Goal: Task Accomplishment & Management: Complete application form

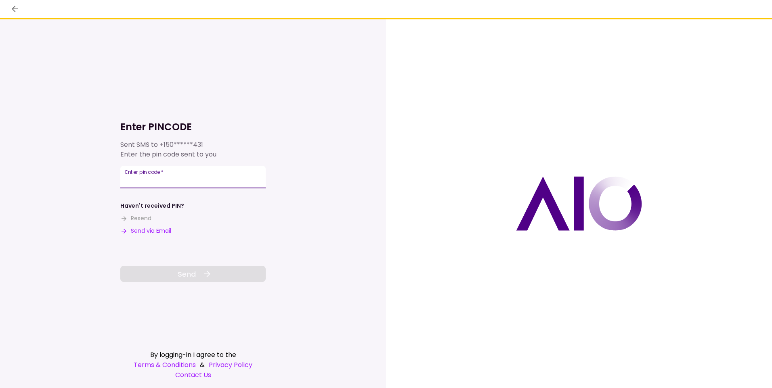
click at [171, 184] on input "Enter pin code   *" at bounding box center [192, 177] width 145 height 23
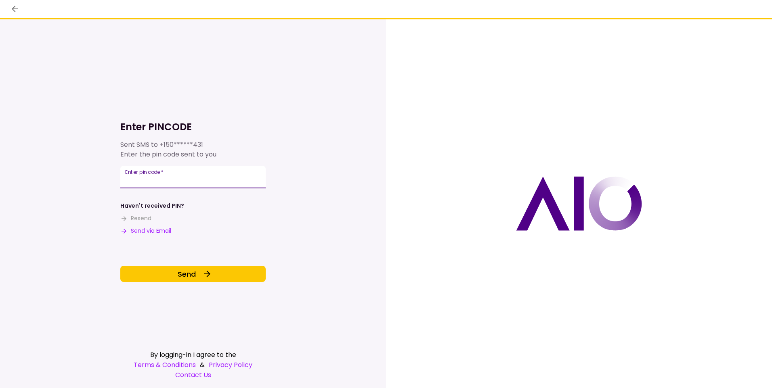
type input "******"
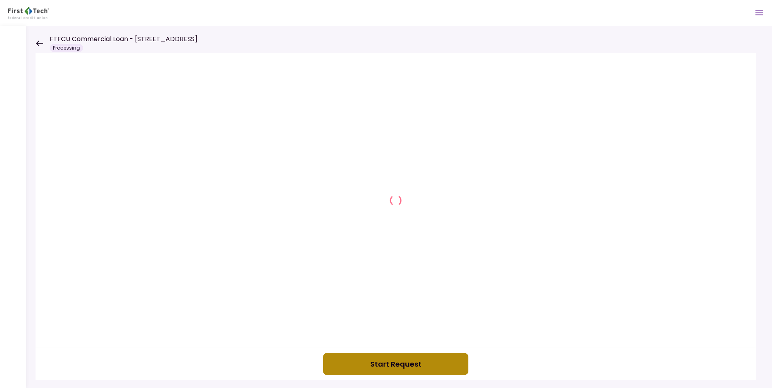
click at [365, 360] on button "Start Request" at bounding box center [395, 364] width 145 height 22
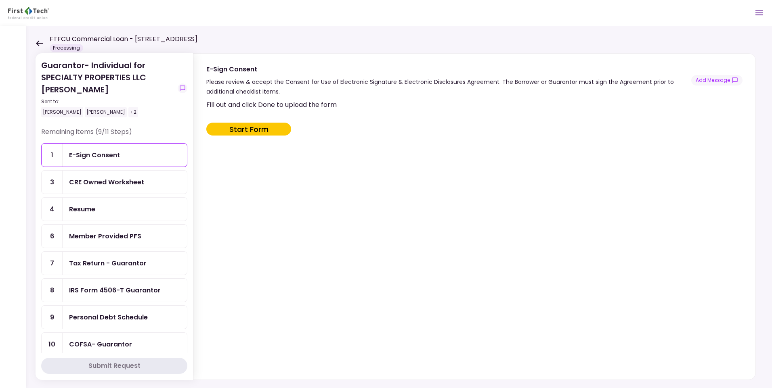
drag, startPoint x: 40, startPoint y: 40, endPoint x: 43, endPoint y: 48, distance: 9.2
click at [40, 40] on icon at bounding box center [40, 43] width 8 height 6
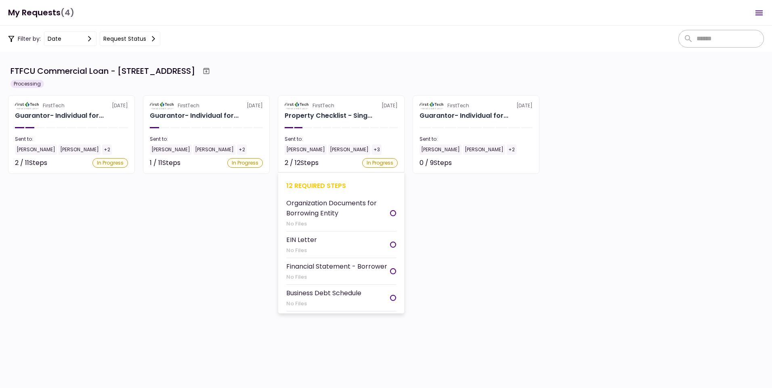
click at [390, 212] on div at bounding box center [393, 213] width 6 height 6
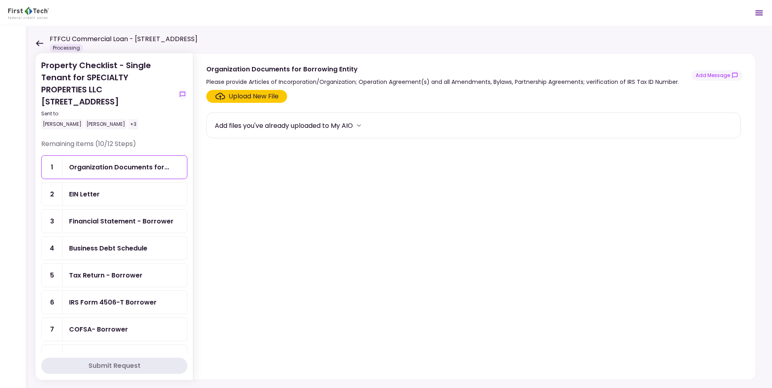
click at [238, 95] on div "Upload New File" at bounding box center [253, 97] width 50 height 10
click at [0, 0] on input "Upload New File" at bounding box center [0, 0] width 0 height 0
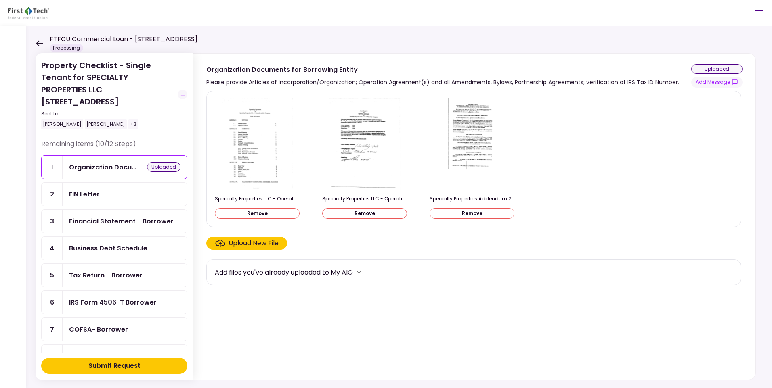
click at [245, 243] on div "Upload New File" at bounding box center [253, 243] width 50 height 10
click at [0, 0] on input "Upload New File" at bounding box center [0, 0] width 0 height 0
click at [136, 365] on div "Submit Request" at bounding box center [114, 366] width 52 height 10
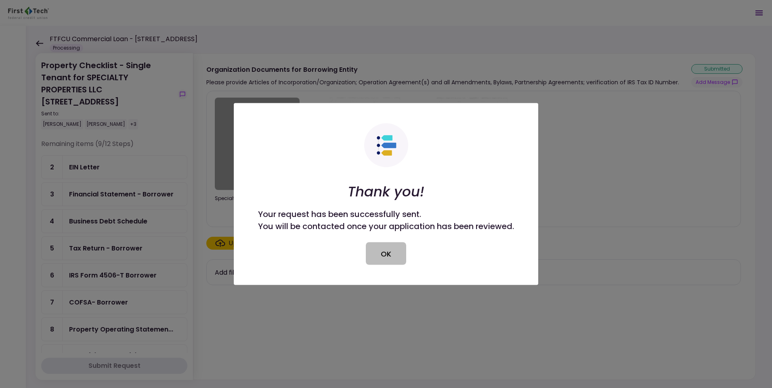
click at [378, 257] on button "OK" at bounding box center [386, 254] width 40 height 23
